Goal: Task Accomplishment & Management: Use online tool/utility

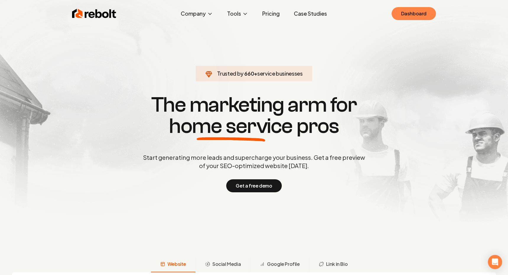
click at [417, 11] on link "Dashboard" at bounding box center [413, 13] width 44 height 13
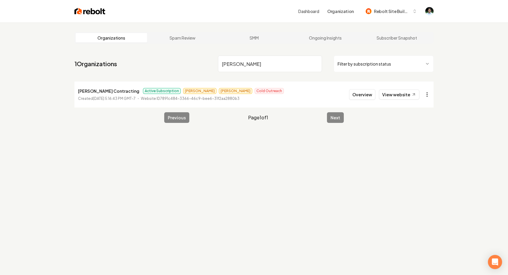
type input "[PERSON_NAME]"
click at [428, 94] on html "Dashboard Organization Rebolt Site Builder Organizations Spam Review SMM Ongoin…" at bounding box center [254, 137] width 508 height 275
click at [413, 155] on link "View in Stripe" at bounding box center [412, 154] width 37 height 9
click at [316, 64] on input "[PERSON_NAME]" at bounding box center [270, 63] width 104 height 17
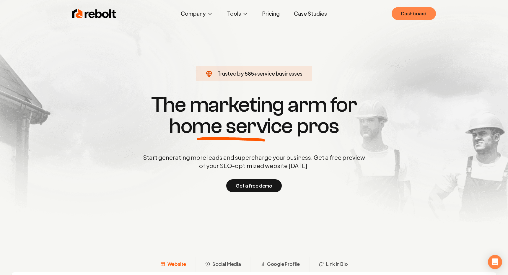
click at [419, 10] on link "Dashboard" at bounding box center [413, 13] width 44 height 13
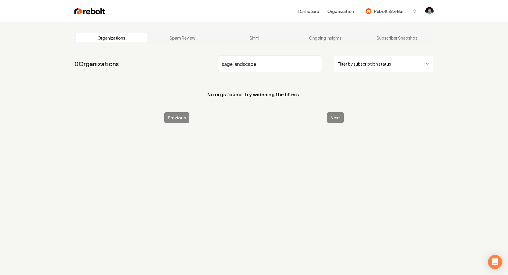
click at [223, 65] on input "sage landscape" at bounding box center [270, 63] width 104 height 17
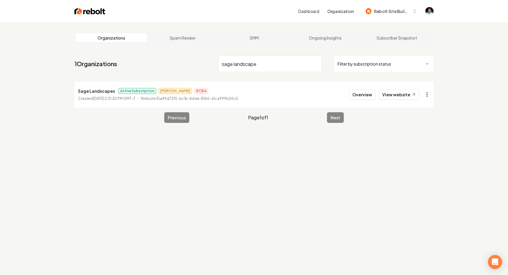
type input "sage landscape"
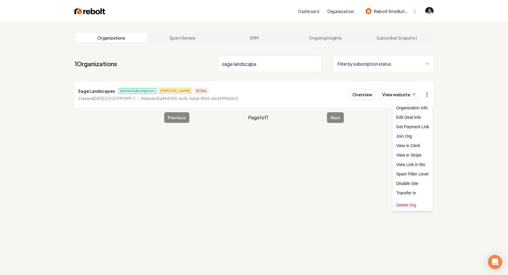
click at [424, 93] on html "Dashboard Organization Rebolt Site Builder Organizations Spam Review SMM Ongoin…" at bounding box center [254, 137] width 508 height 275
click at [414, 155] on link "View in Stripe" at bounding box center [412, 154] width 37 height 9
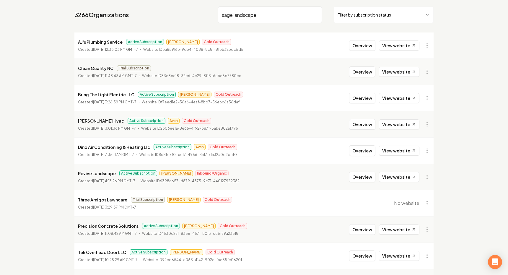
scroll to position [59, 0]
